Goal: Navigation & Orientation: Find specific page/section

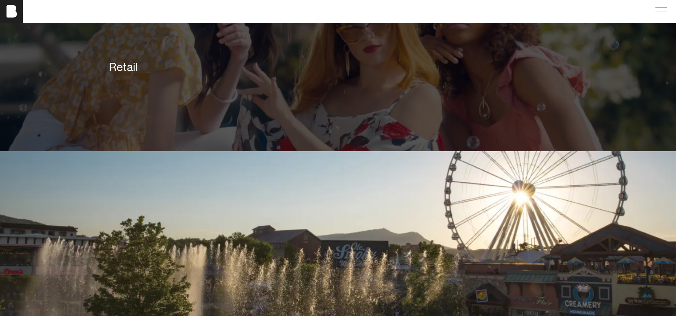
scroll to position [1773, 0]
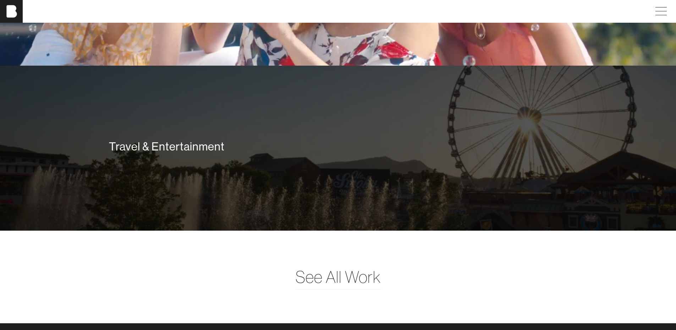
click at [258, 173] on div "Travel & Entertainment" at bounding box center [338, 147] width 468 height 51
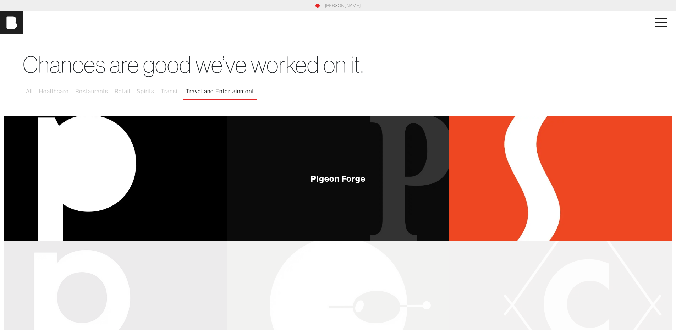
click at [298, 220] on div "Pigeon Forge" at bounding box center [338, 178] width 222 height 125
